Goal: Register for event/course: Sign up to attend an event or enroll in a course

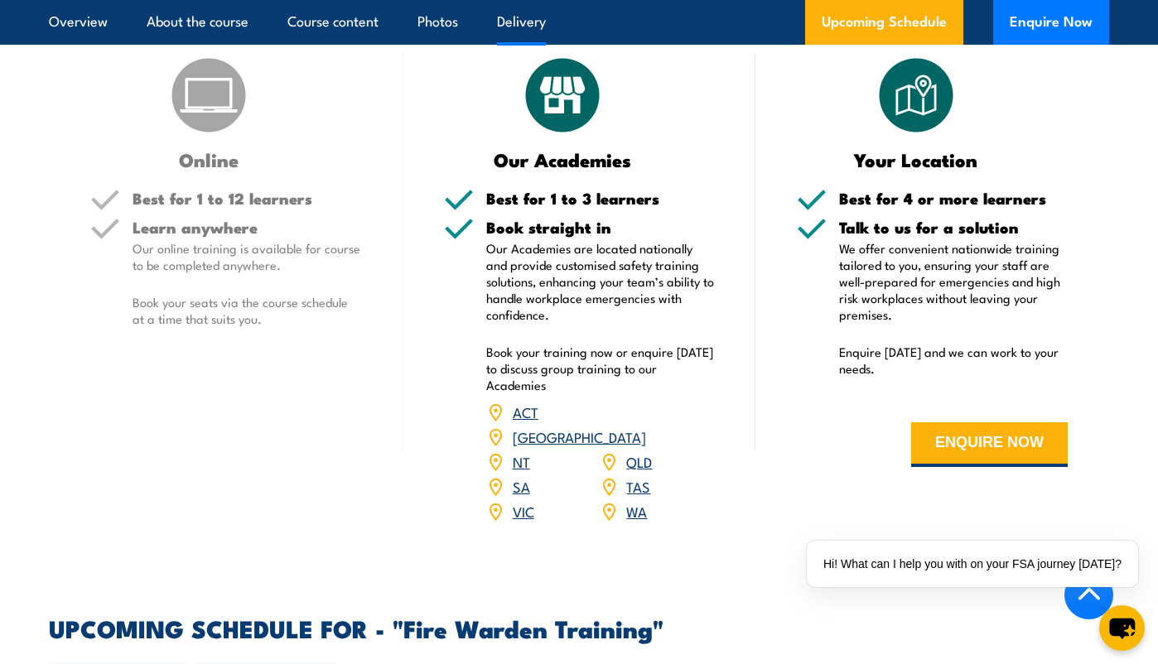
scroll to position [2347, 0]
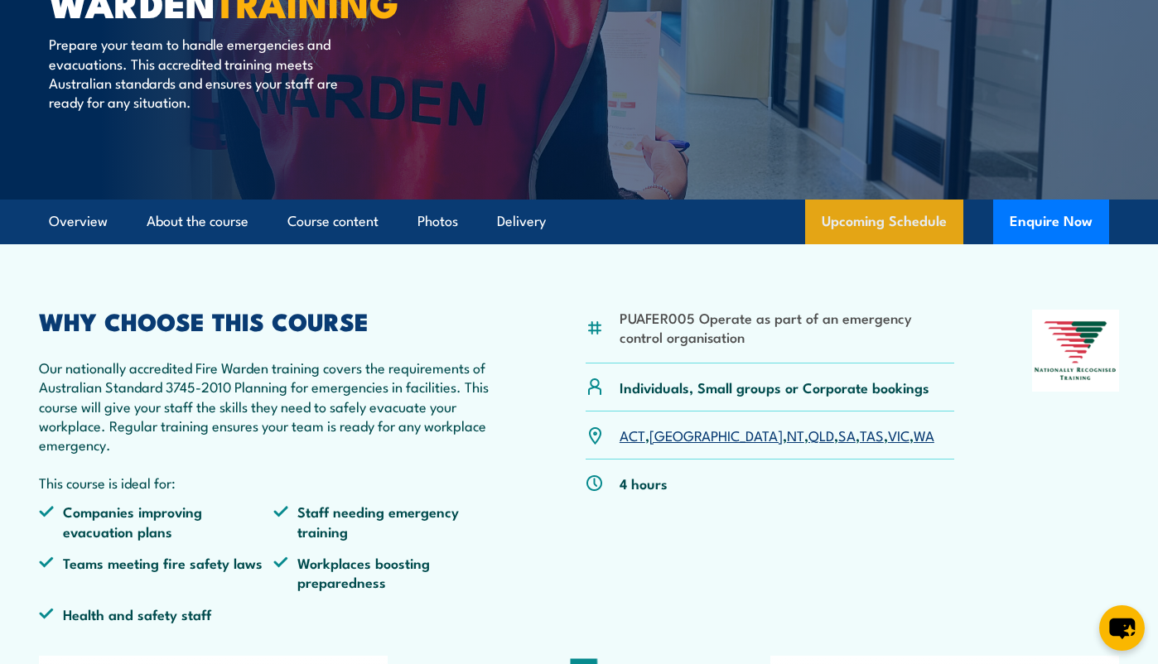
scroll to position [138, 0]
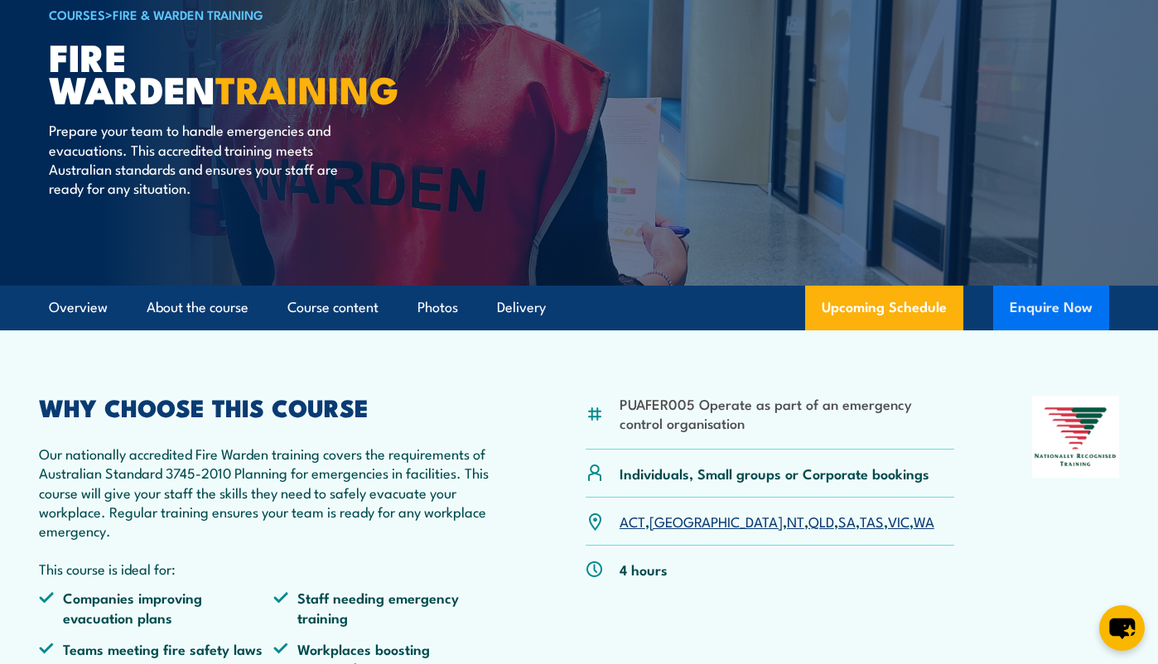
click at [1032, 331] on button "Enquire Now" at bounding box center [1051, 308] width 116 height 45
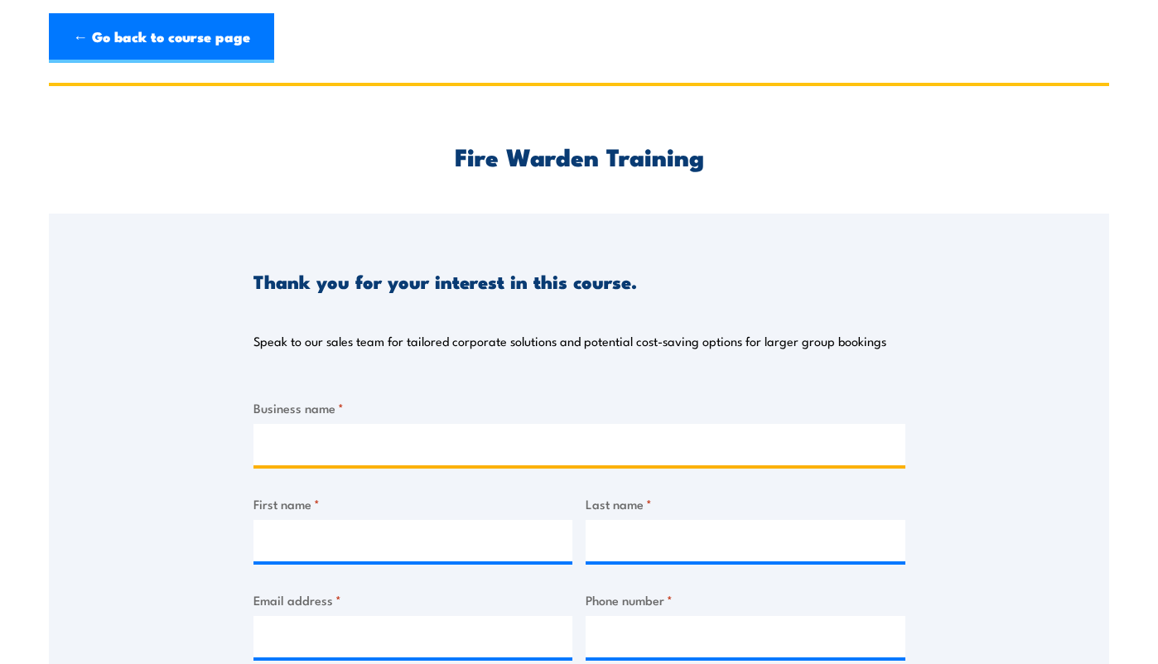
click at [366, 446] on input "Business name *" at bounding box center [579, 444] width 652 height 41
type input "Moxon Industries Pty Ltd"
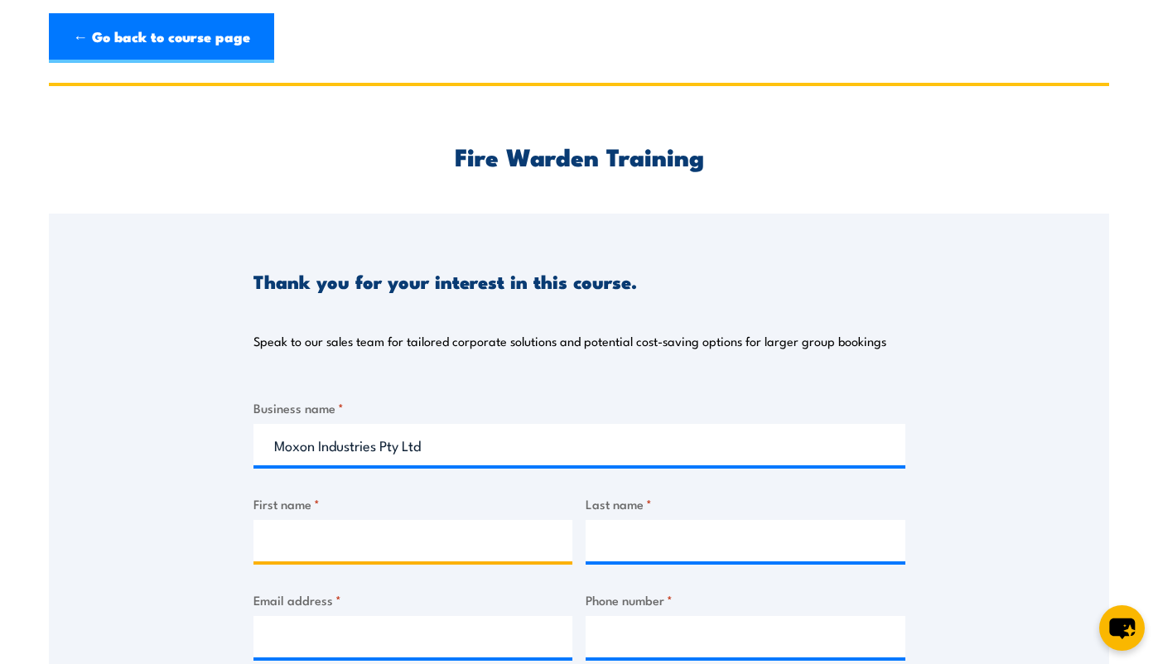
click at [403, 548] on input "First name *" at bounding box center [413, 540] width 320 height 41
type input "Con"
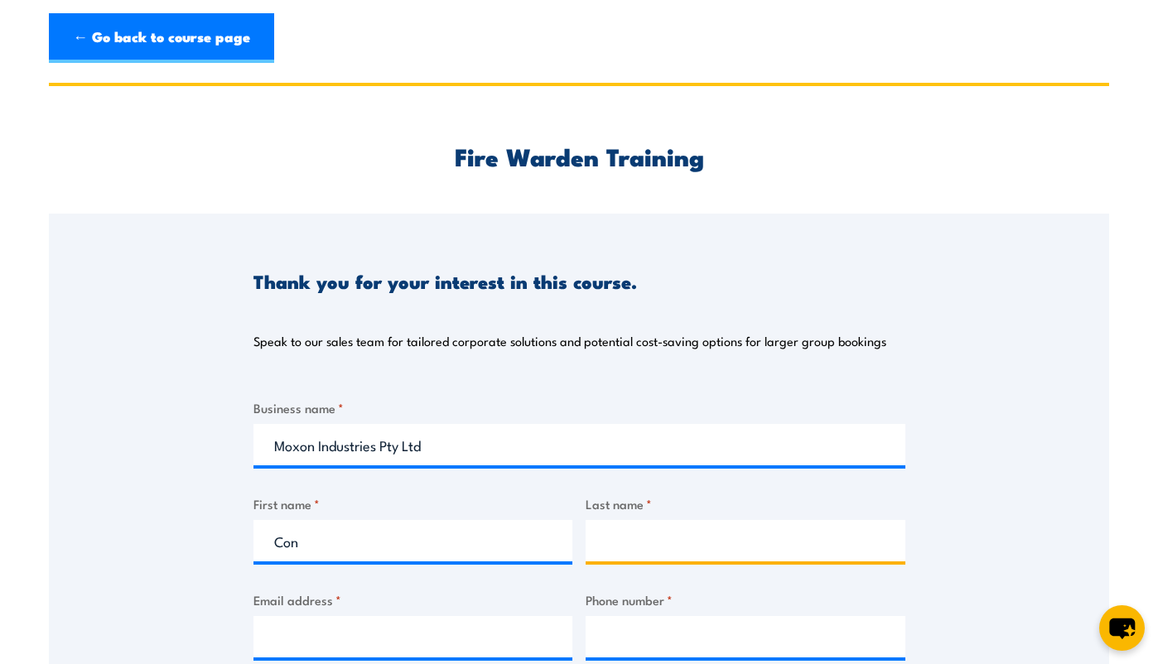
click at [694, 534] on input "Last name *" at bounding box center [746, 540] width 320 height 41
type input "Zergiotis"
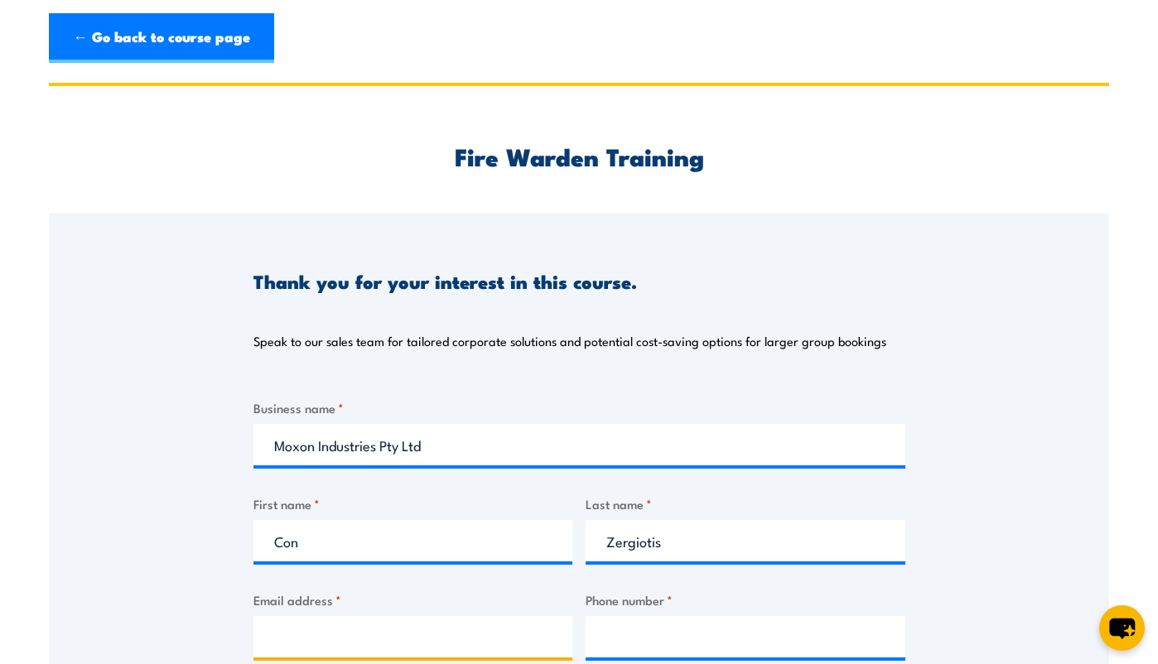
click at [331, 644] on input "Email address *" at bounding box center [413, 636] width 320 height 41
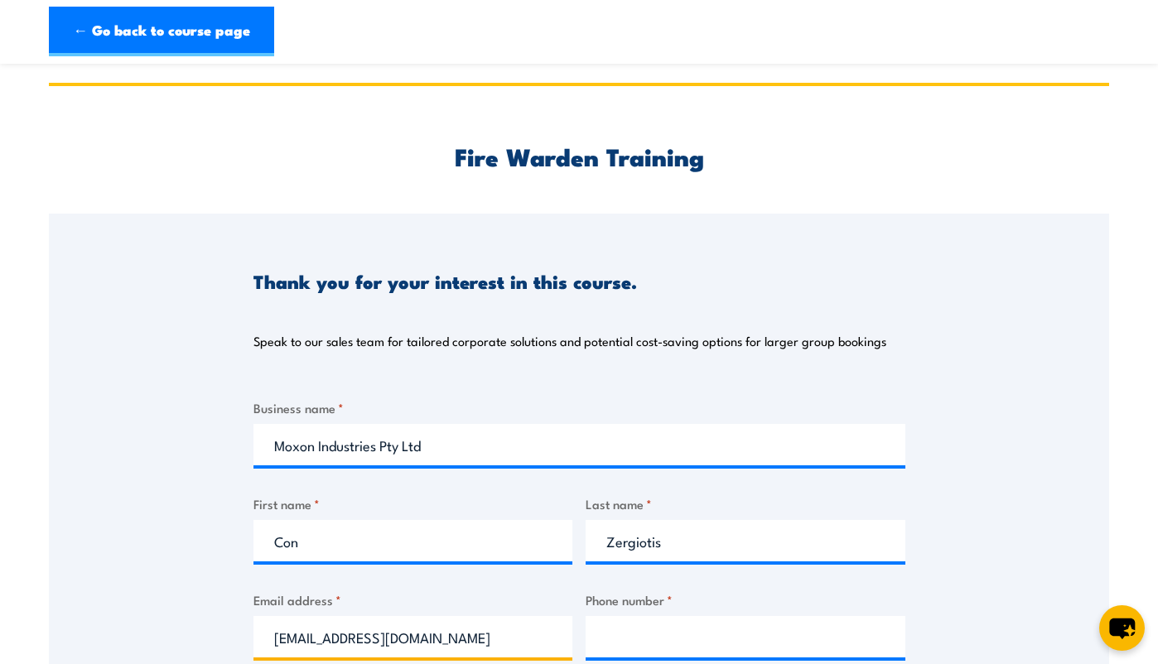
scroll to position [276, 0]
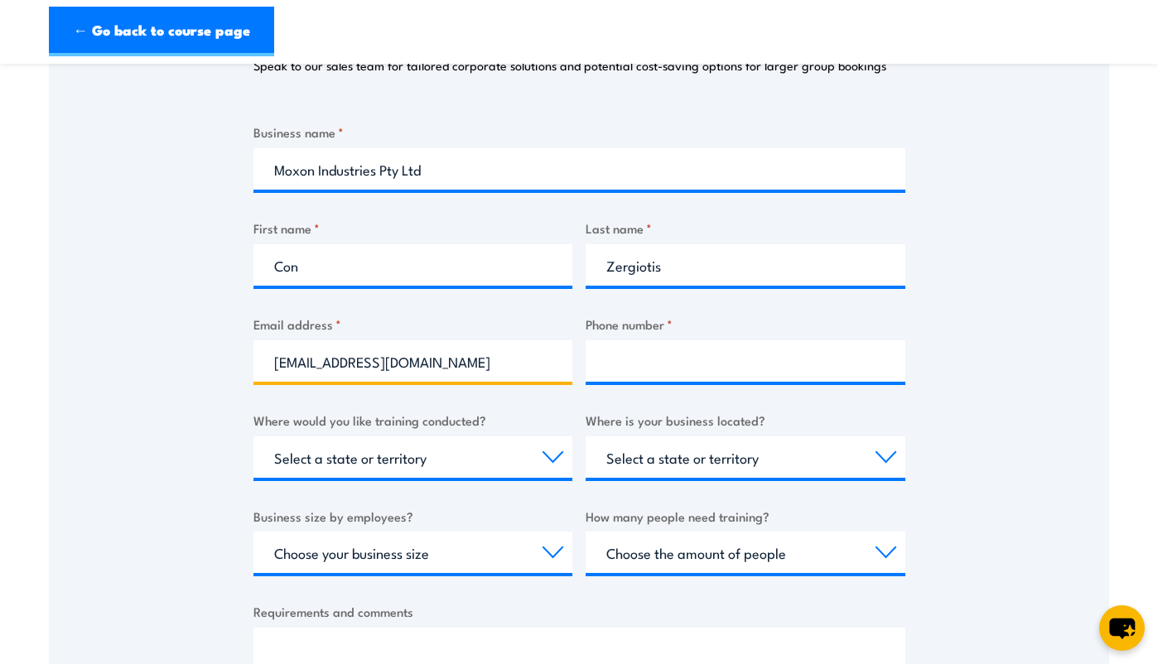
type input "[EMAIL_ADDRESS][DOMAIN_NAME]"
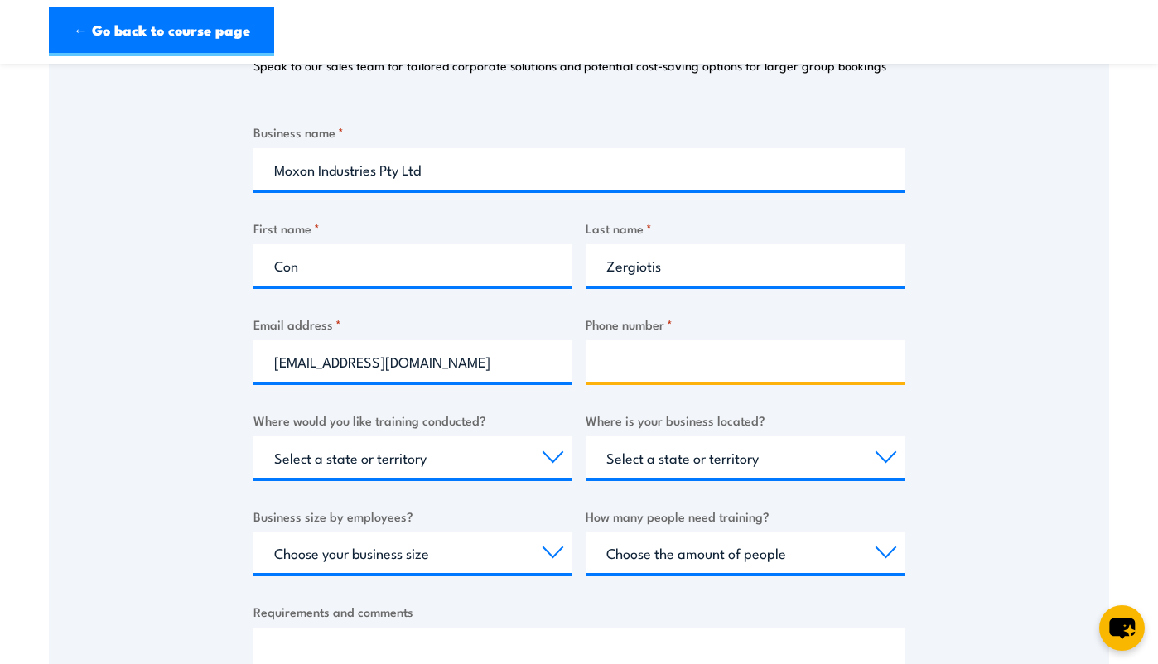
click at [627, 374] on input "Phone number *" at bounding box center [746, 360] width 320 height 41
type input "0459900095"
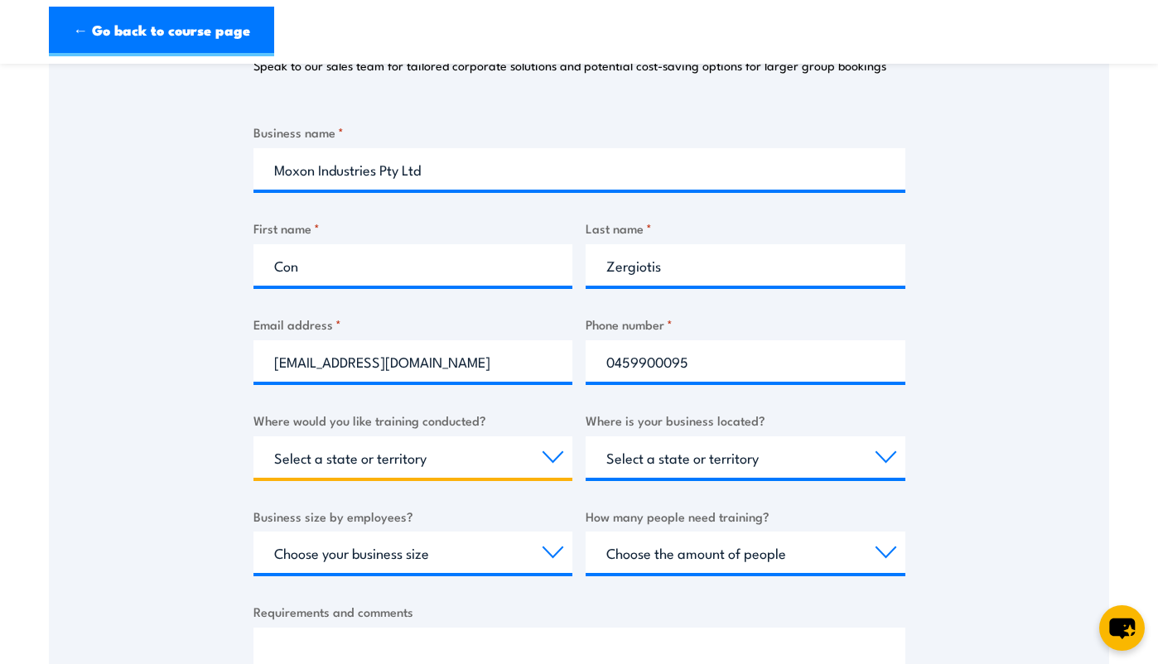
click at [554, 458] on select "Select a state or territory Nationally - multiple locations QLD NSW VIC SA ACT …" at bounding box center [413, 457] width 320 height 41
select select "[GEOGRAPHIC_DATA]"
click at [253, 437] on select "Select a state or territory Nationally - multiple locations QLD NSW VIC SA ACT …" at bounding box center [413, 457] width 320 height 41
click at [640, 464] on select "Select a state or territory QLD NSW VIC SA ACT WA TAS NT" at bounding box center [746, 457] width 320 height 41
select select "[GEOGRAPHIC_DATA]"
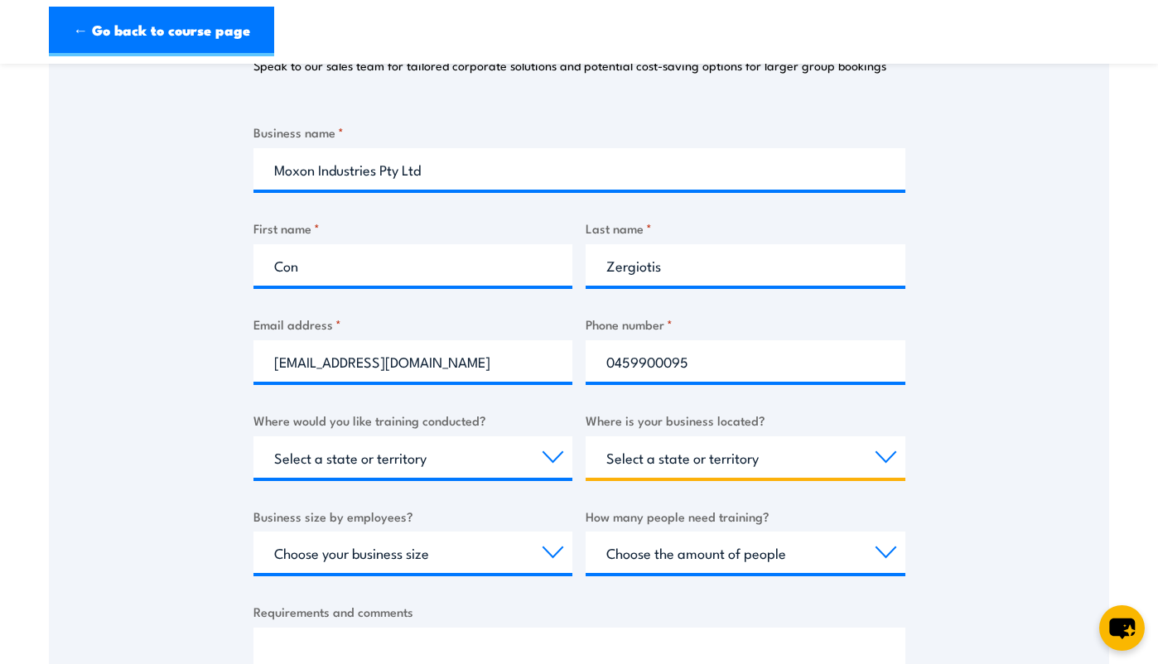
click at [586, 437] on select "Select a state or territory QLD NSW VIC SA ACT WA TAS NT" at bounding box center [746, 457] width 320 height 41
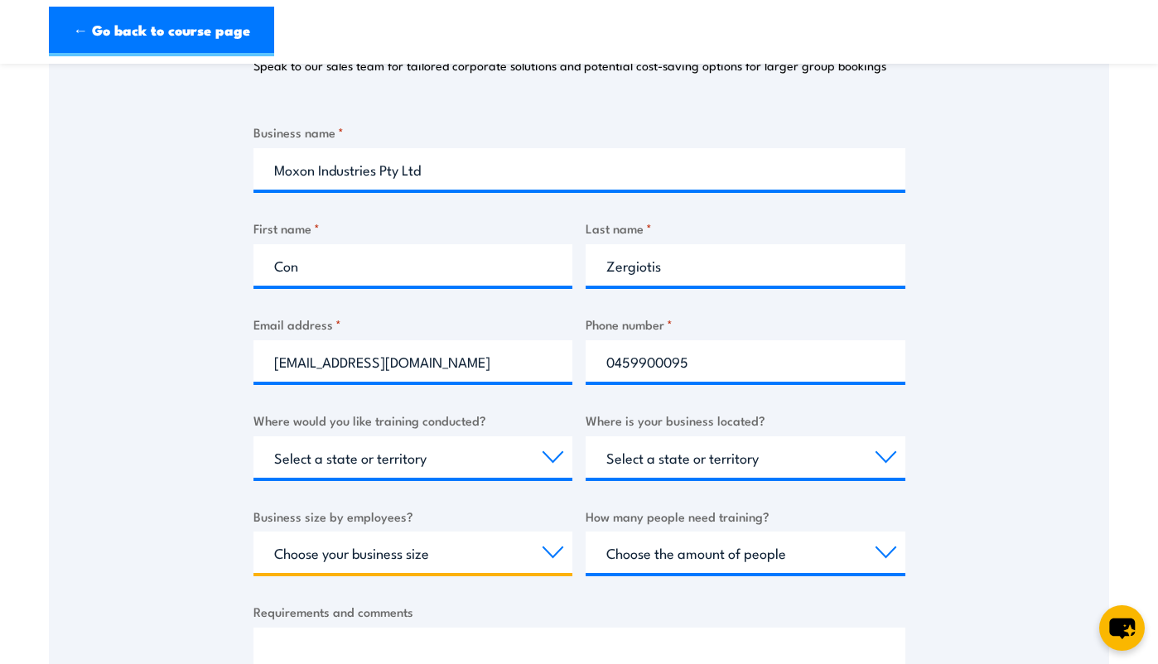
click at [402, 553] on select "Choose your business size 1 to 19 20 to 199 200+" at bounding box center [413, 552] width 320 height 41
select select "20 to 199"
click at [253, 533] on select "Choose your business size 1 to 19 20 to 199 200+" at bounding box center [413, 552] width 320 height 41
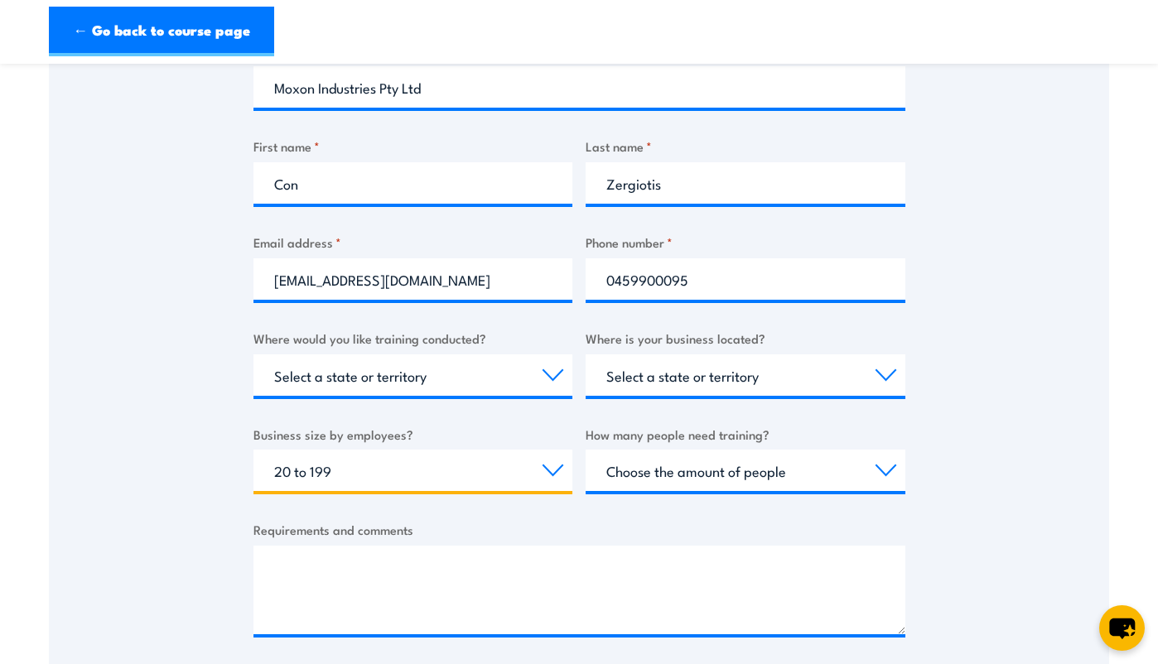
scroll to position [414, 0]
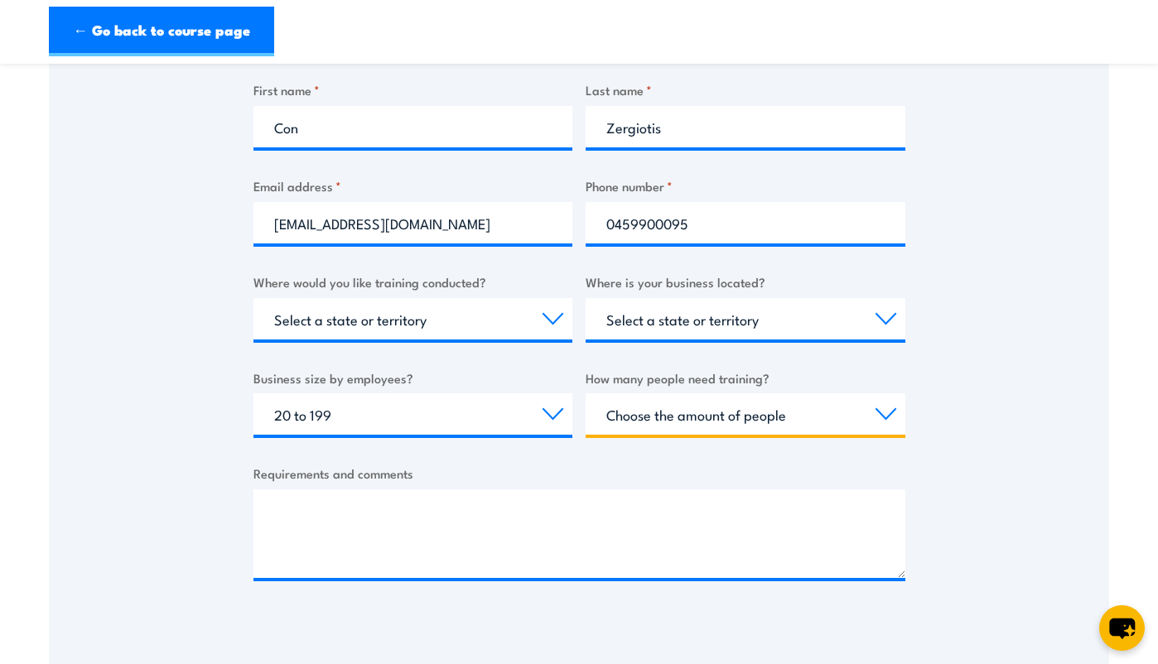
click at [706, 411] on select "Choose the amount of people 1 to 4 5 to 19 20+" at bounding box center [746, 413] width 320 height 41
select select "1 to 4"
click at [586, 395] on select "Choose the amount of people 1 to 4 5 to 19 20+" at bounding box center [746, 413] width 320 height 41
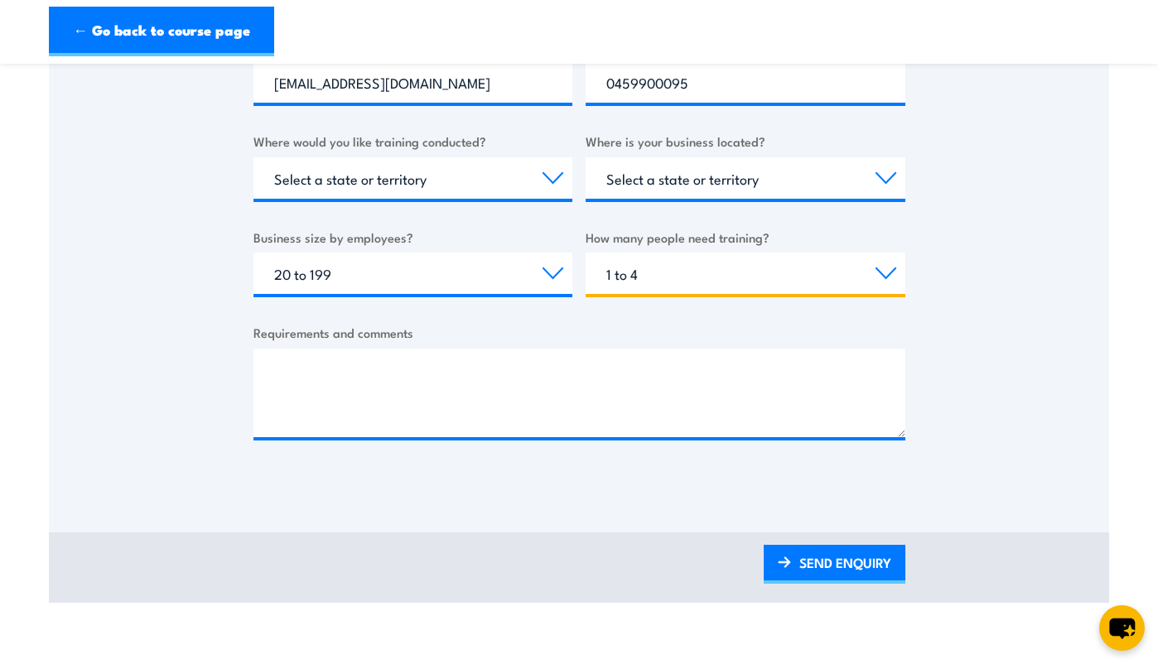
scroll to position [690, 0]
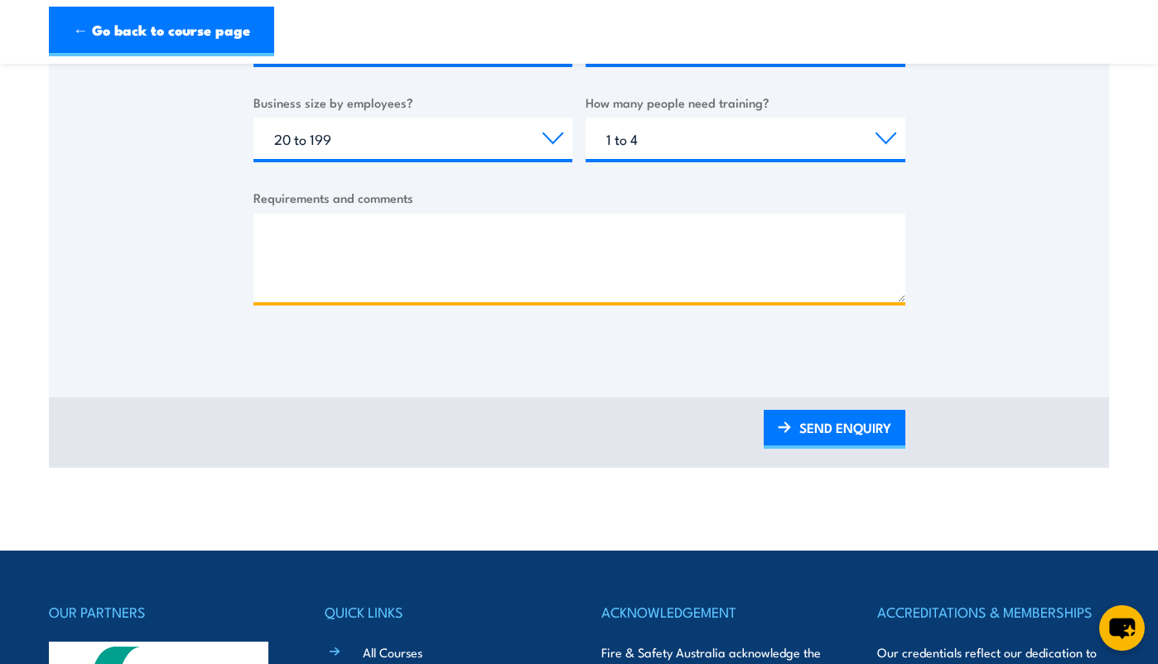
click at [407, 244] on textarea "Requirements and comments" at bounding box center [579, 258] width 652 height 89
drag, startPoint x: 684, startPoint y: 239, endPoint x: 678, endPoint y: 250, distance: 13.4
click at [684, 239] on textarea "Just need to understand if the course can be attended by our staff online" at bounding box center [579, 258] width 652 height 89
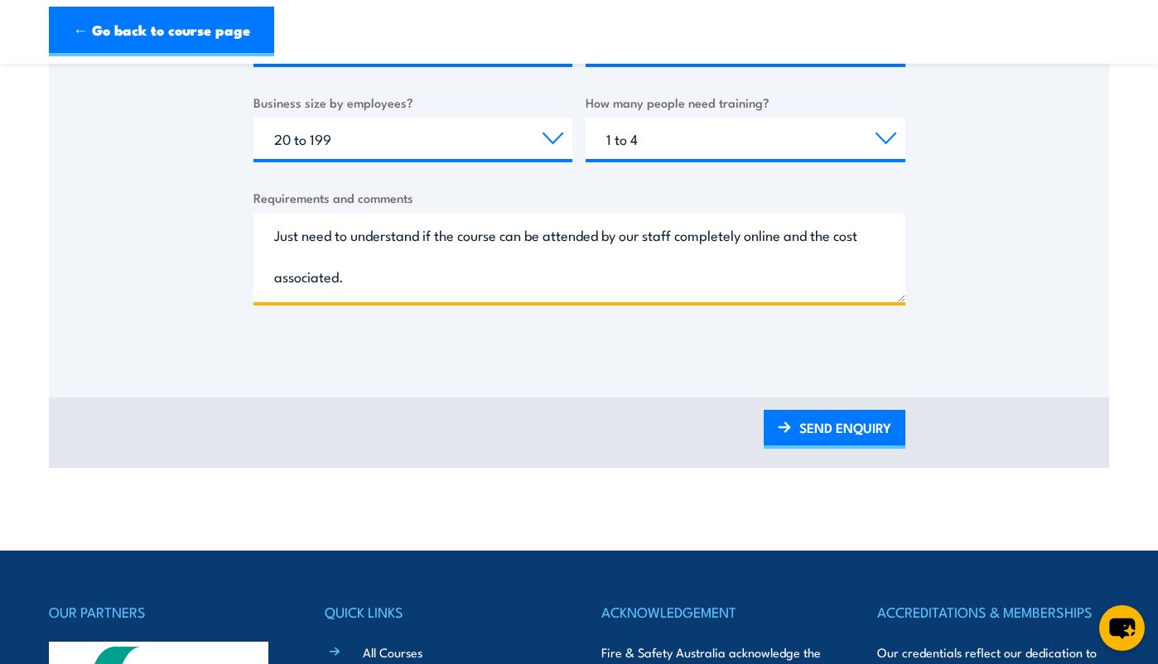
click at [785, 238] on textarea "Just need to understand if the course can be attended by our staff completely o…" at bounding box center [579, 258] width 652 height 89
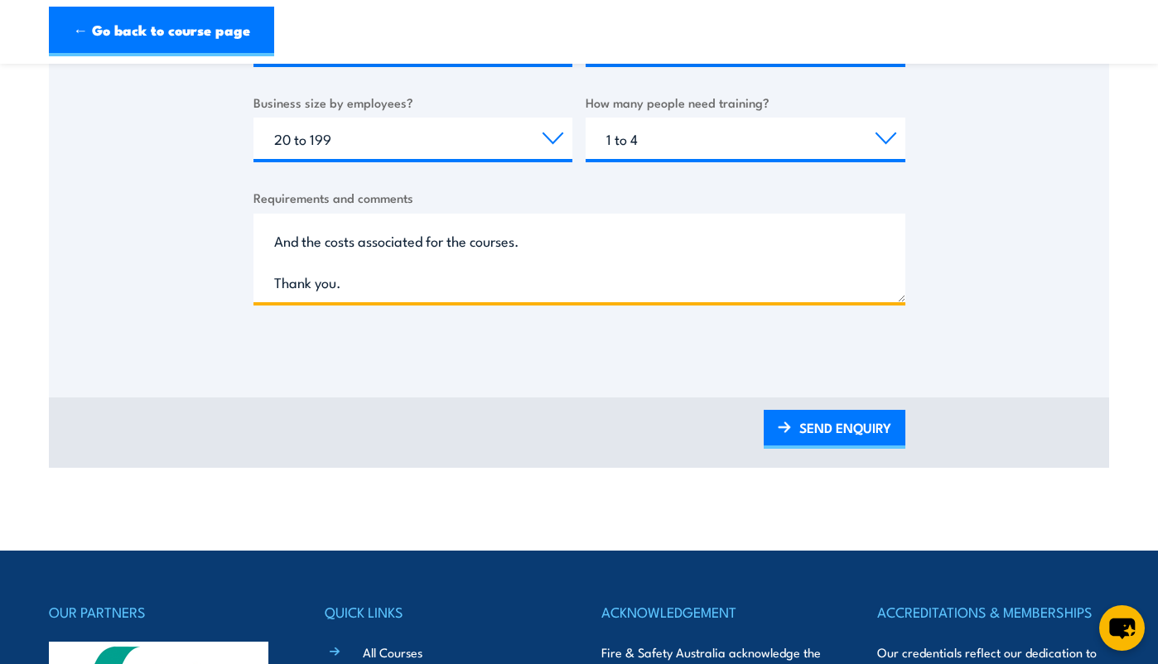
scroll to position [0, 0]
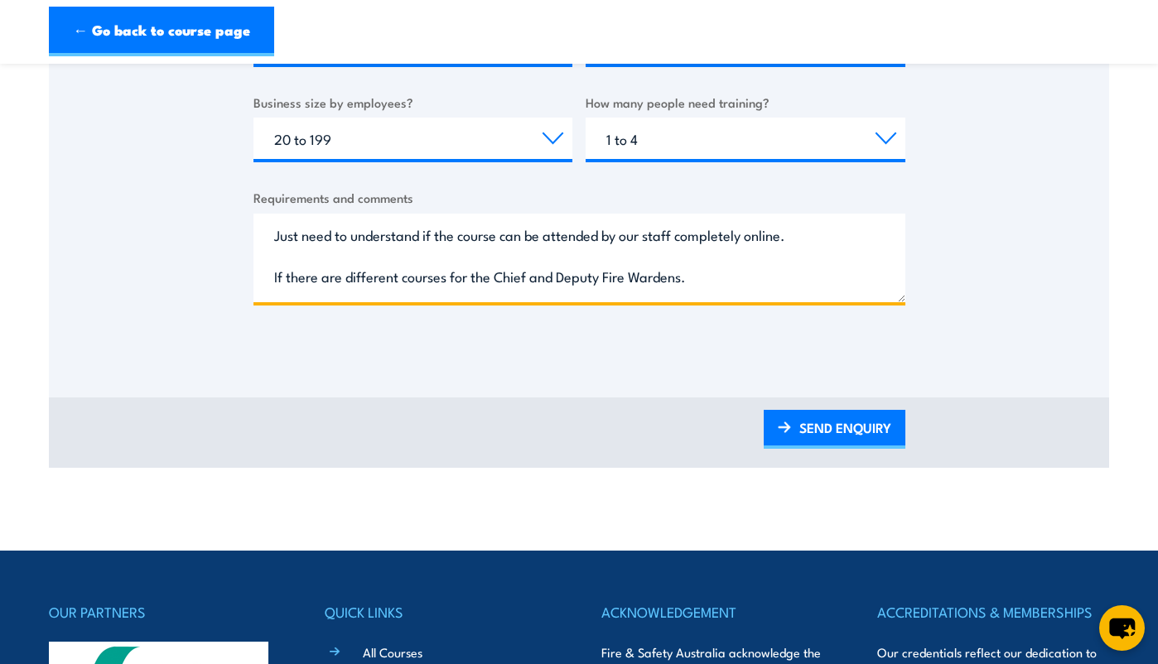
click at [273, 238] on textarea "Just need to understand if the course can be attended by our staff completely o…" at bounding box center [579, 258] width 652 height 89
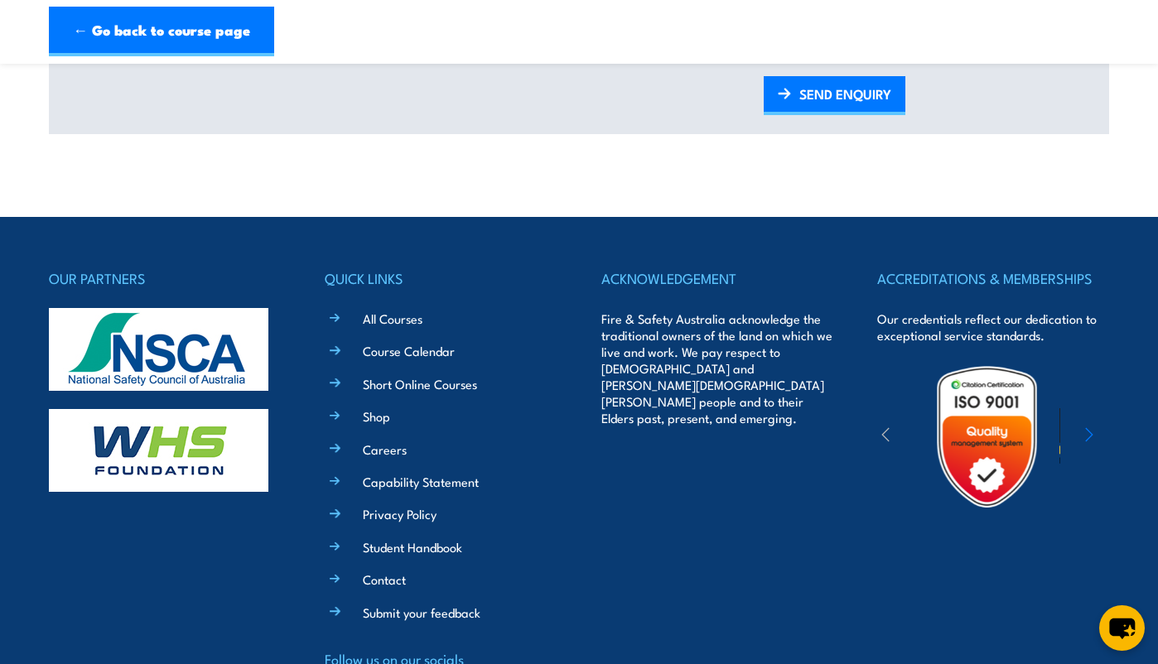
scroll to position [967, 0]
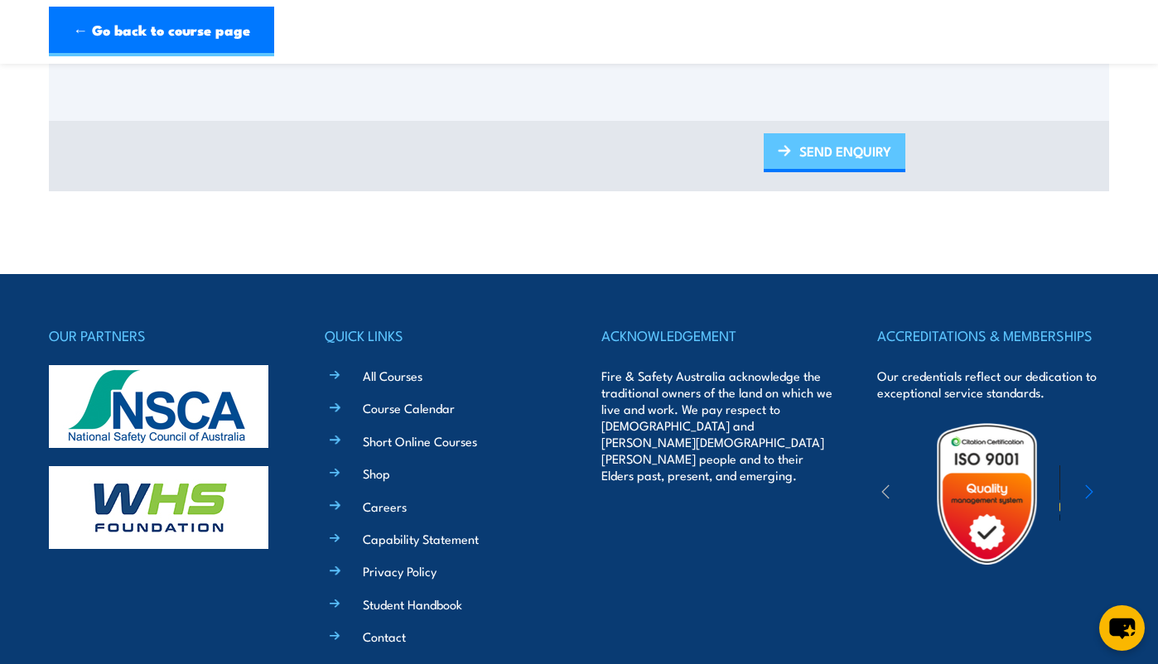
type textarea "We have 4 staff requiring refresher training. Just need to understand if the co…"
click at [811, 152] on link "SEND ENQUIRY" at bounding box center [835, 152] width 142 height 39
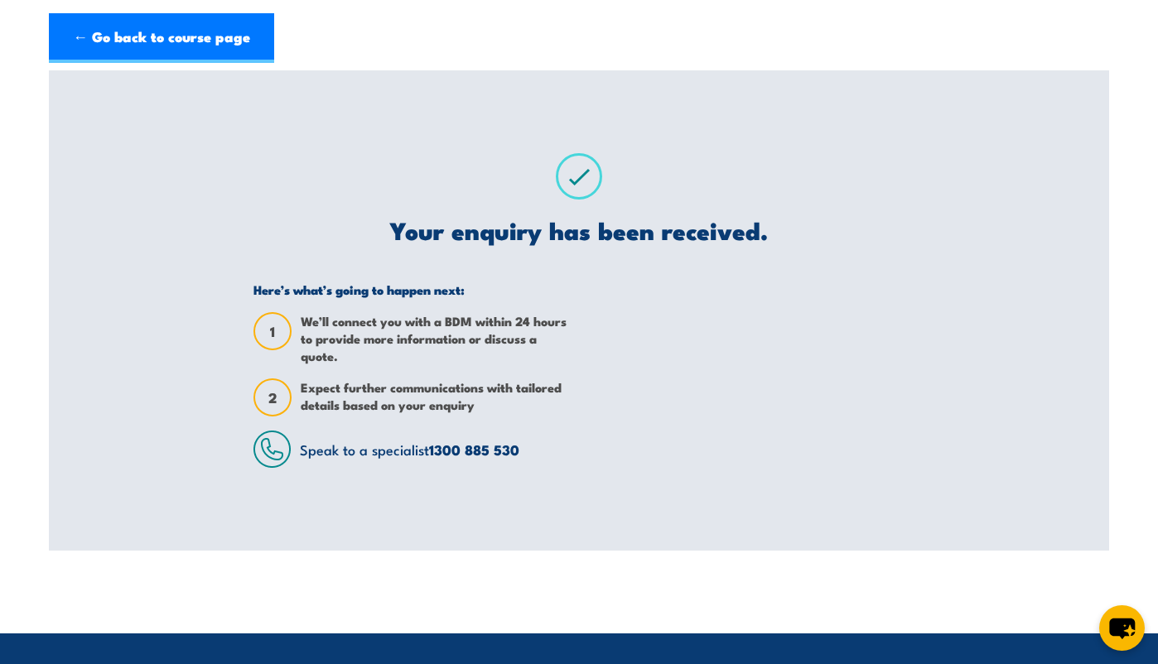
scroll to position [0, 0]
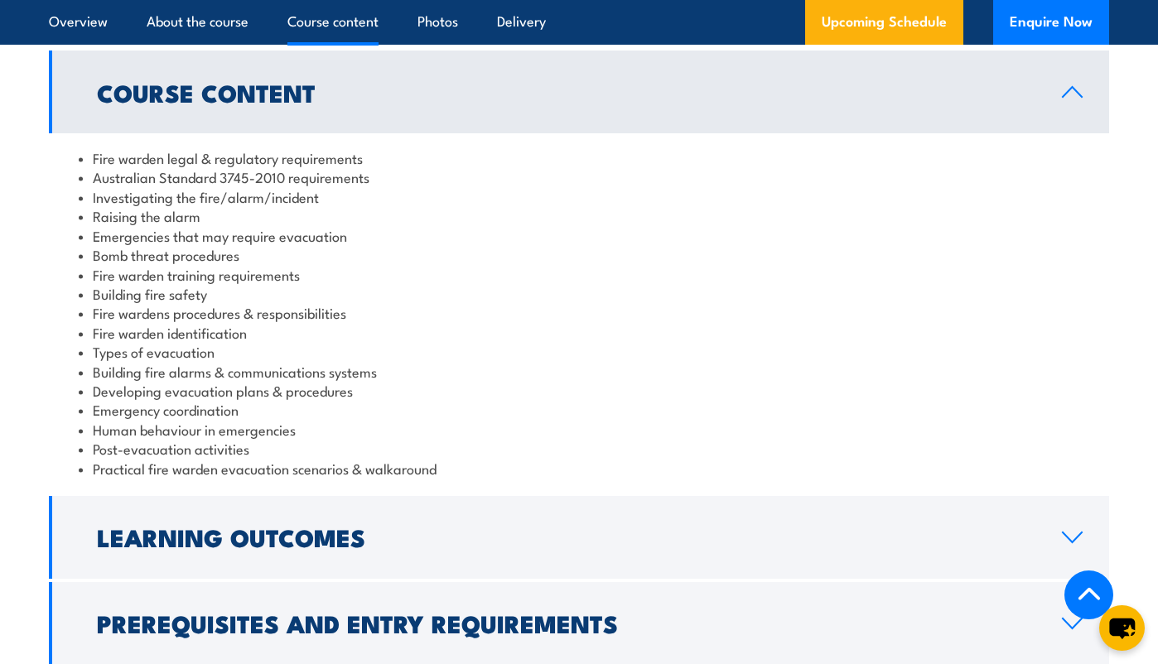
scroll to position [1519, 0]
